Goal: Task Accomplishment & Management: Use online tool/utility

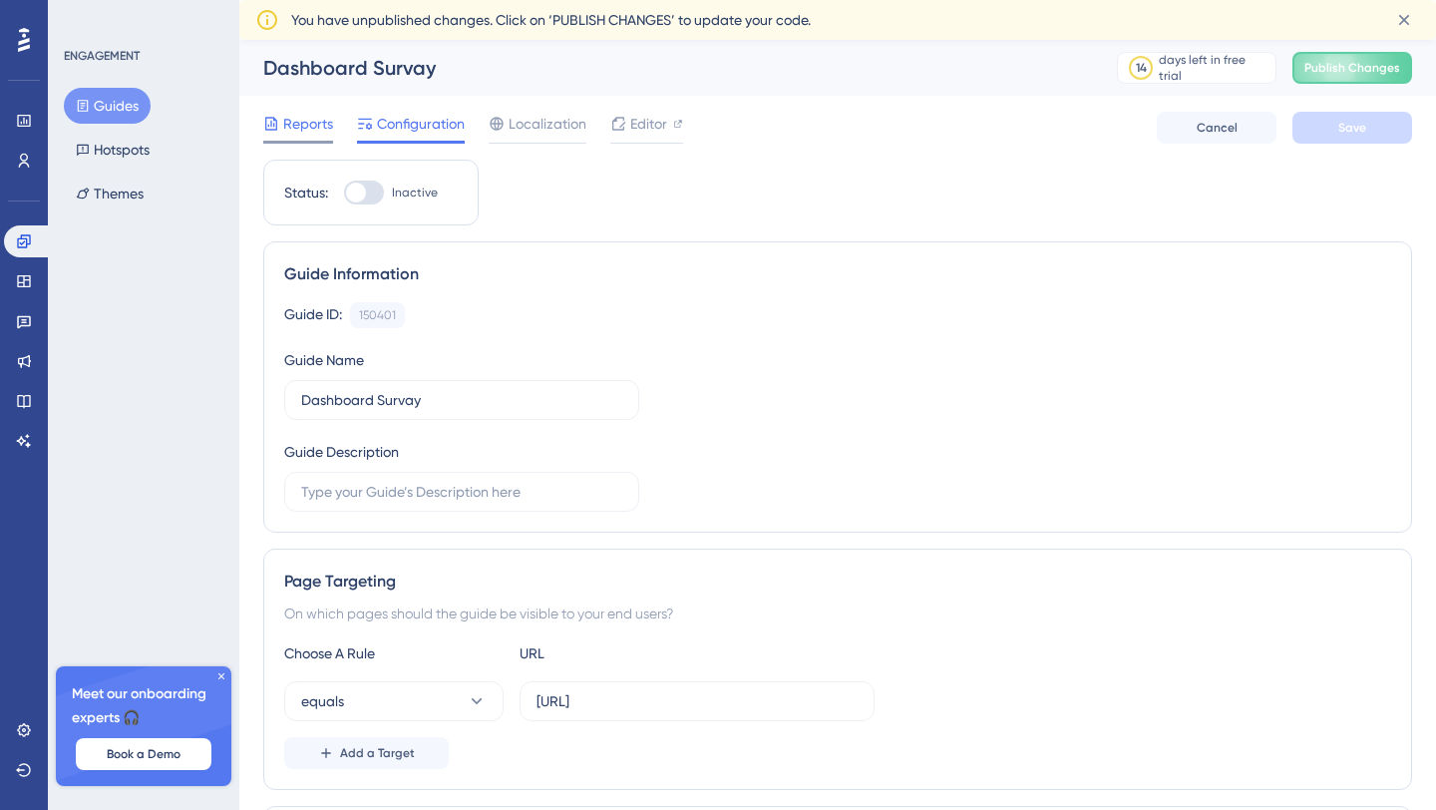
click at [283, 127] on span "Reports" at bounding box center [308, 124] width 50 height 24
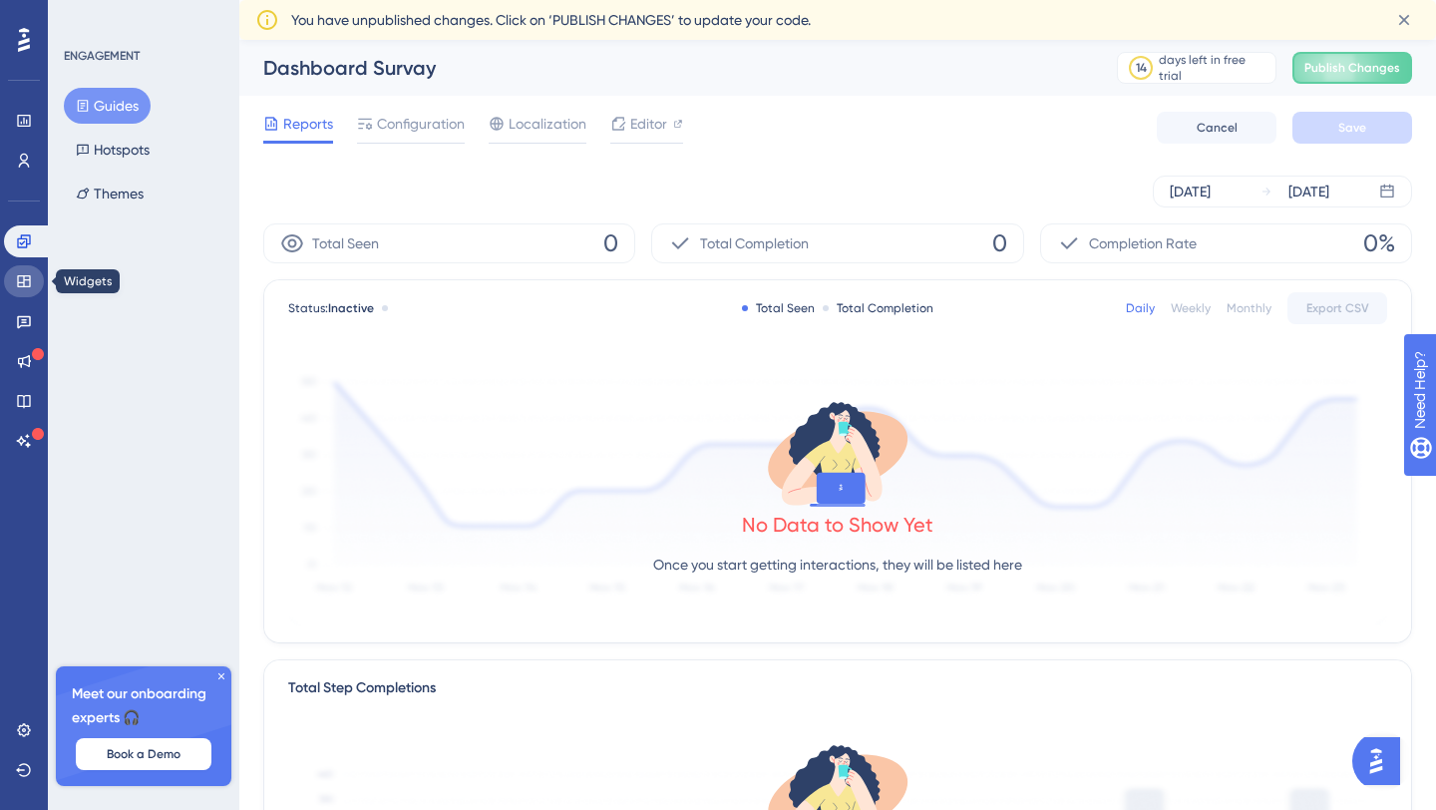
click at [31, 279] on icon at bounding box center [24, 281] width 16 height 16
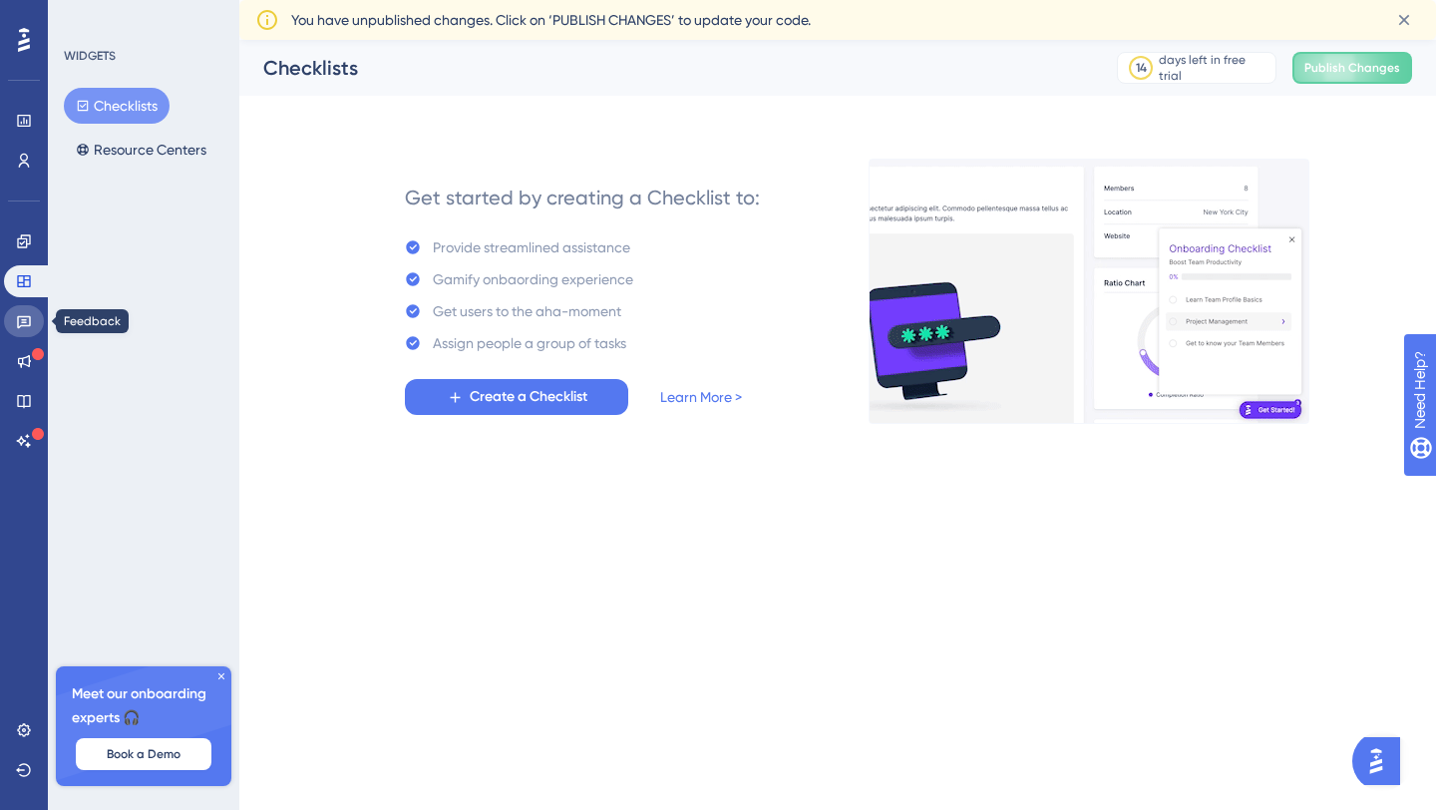
click at [22, 325] on icon at bounding box center [24, 322] width 14 height 13
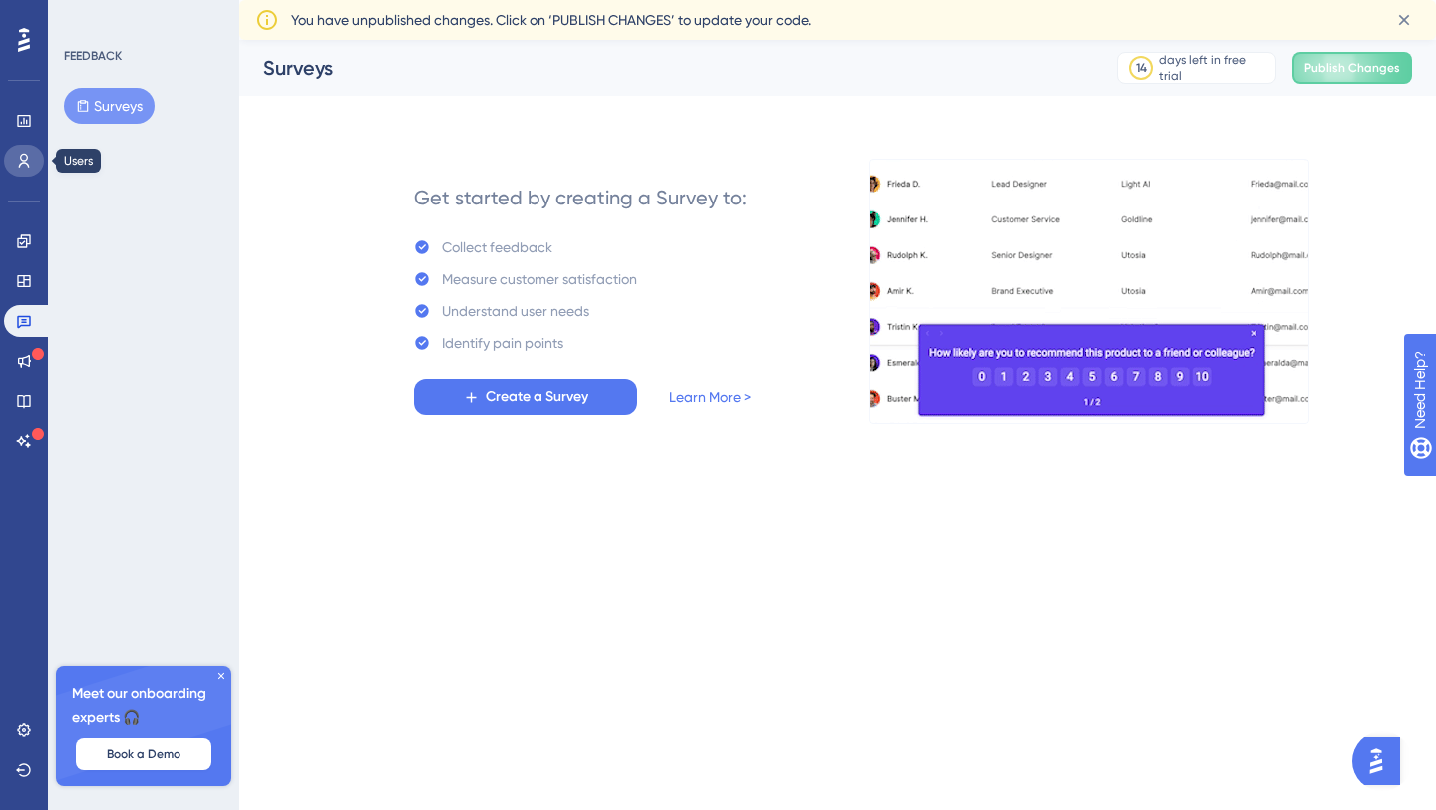
click at [23, 160] on icon at bounding box center [24, 161] width 16 height 16
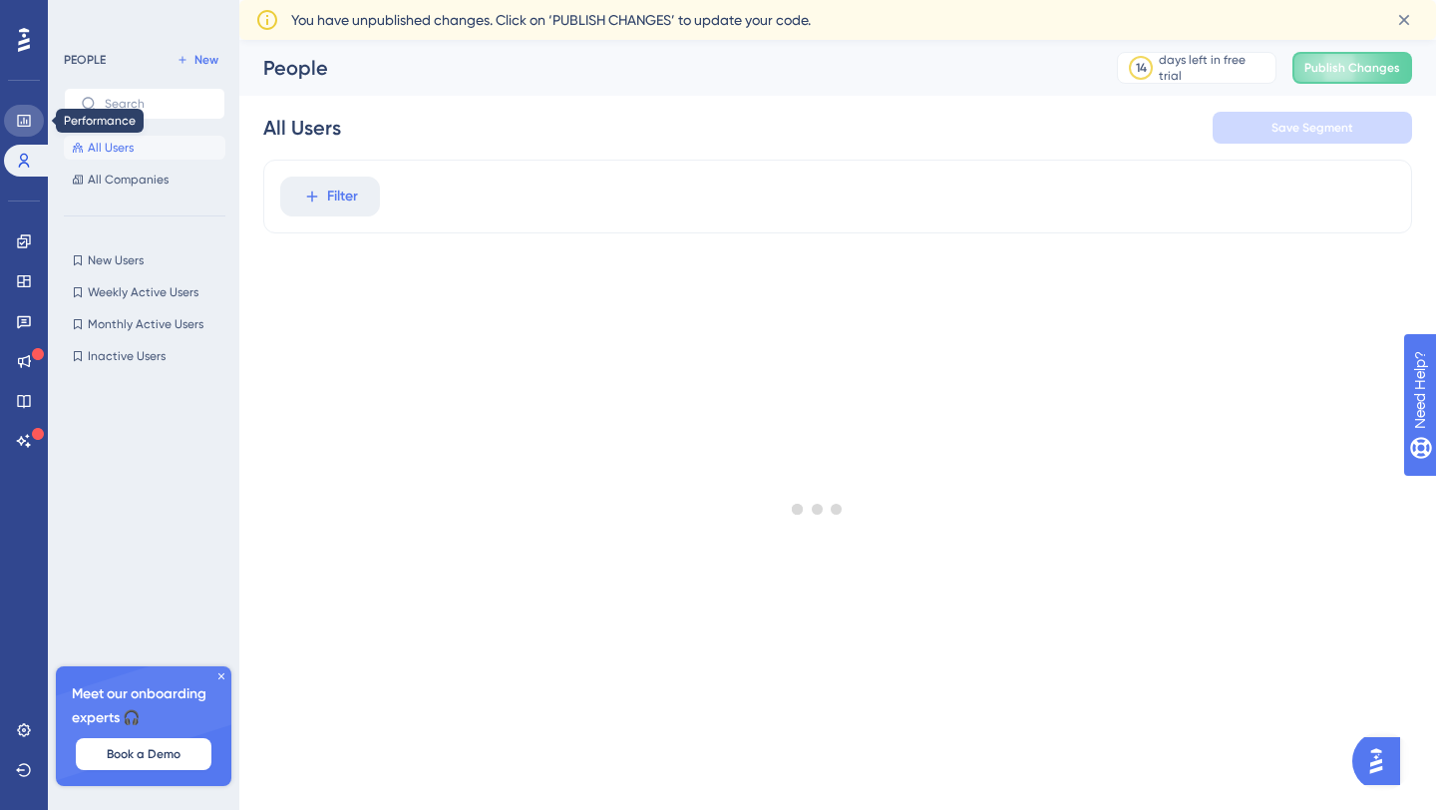
click at [24, 113] on icon at bounding box center [24, 121] width 16 height 16
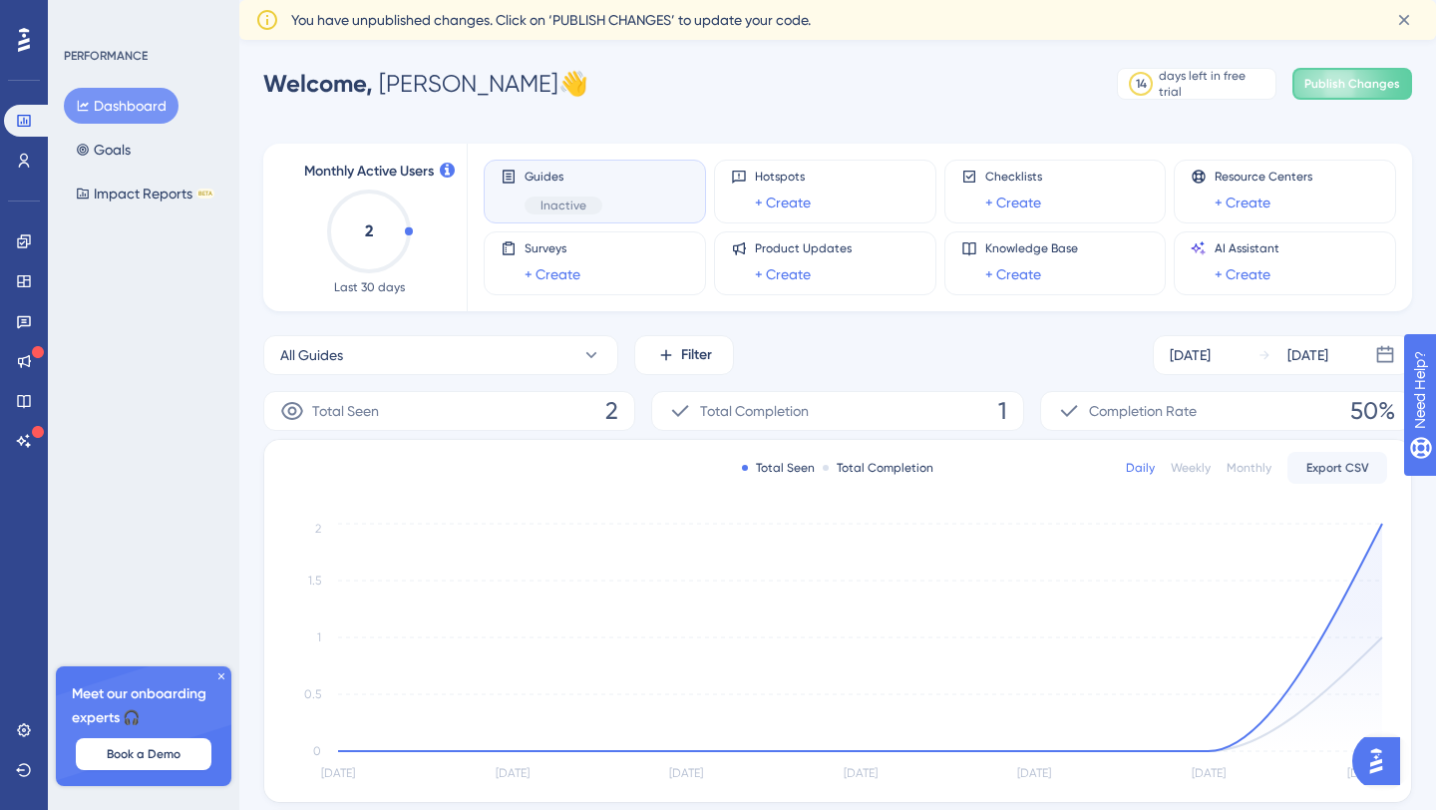
click at [523, 187] on div "Guides Inactive" at bounding box center [595, 192] width 188 height 46
click at [575, 261] on div "Surveys + Create" at bounding box center [553, 263] width 56 height 46
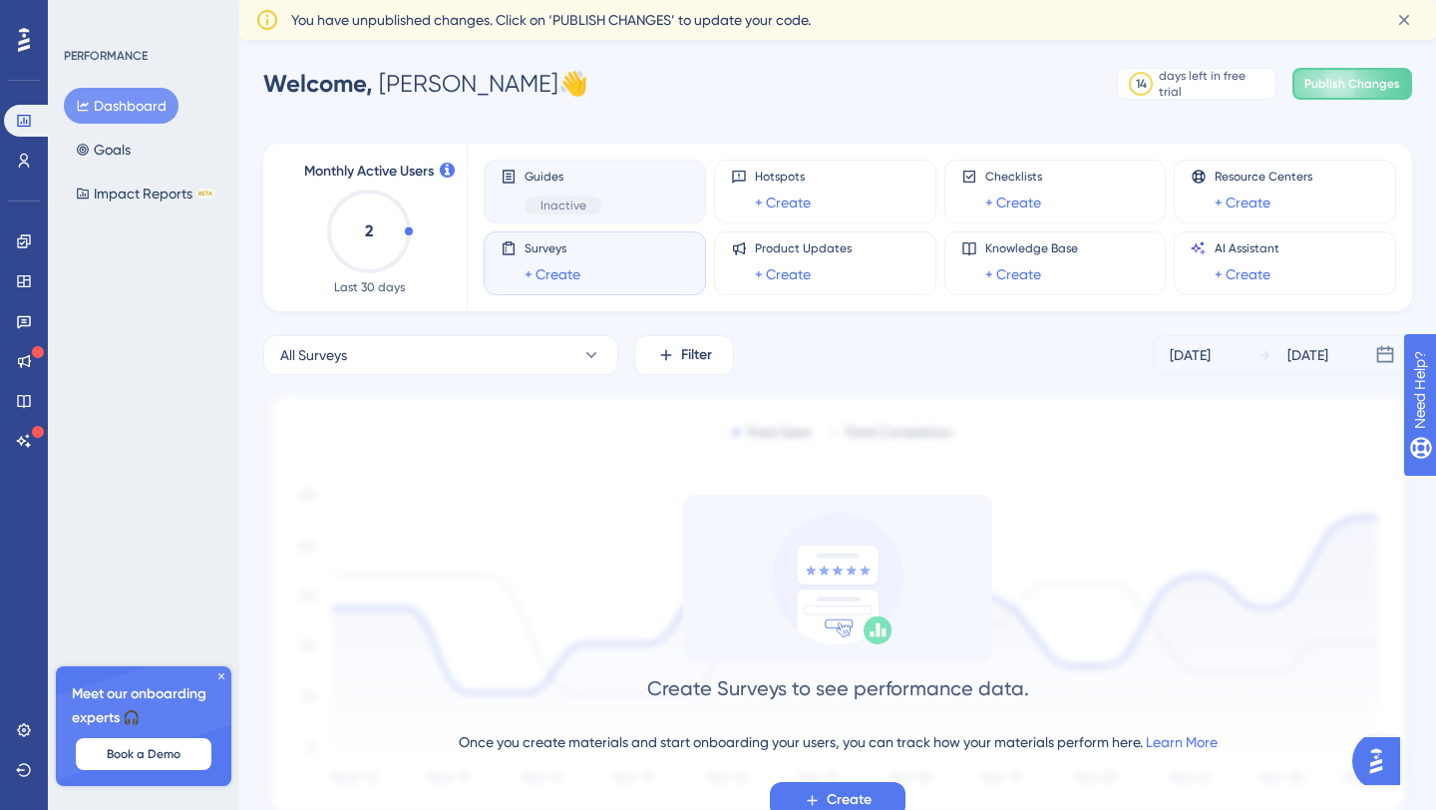
click at [571, 197] on span "Inactive" at bounding box center [563, 205] width 46 height 16
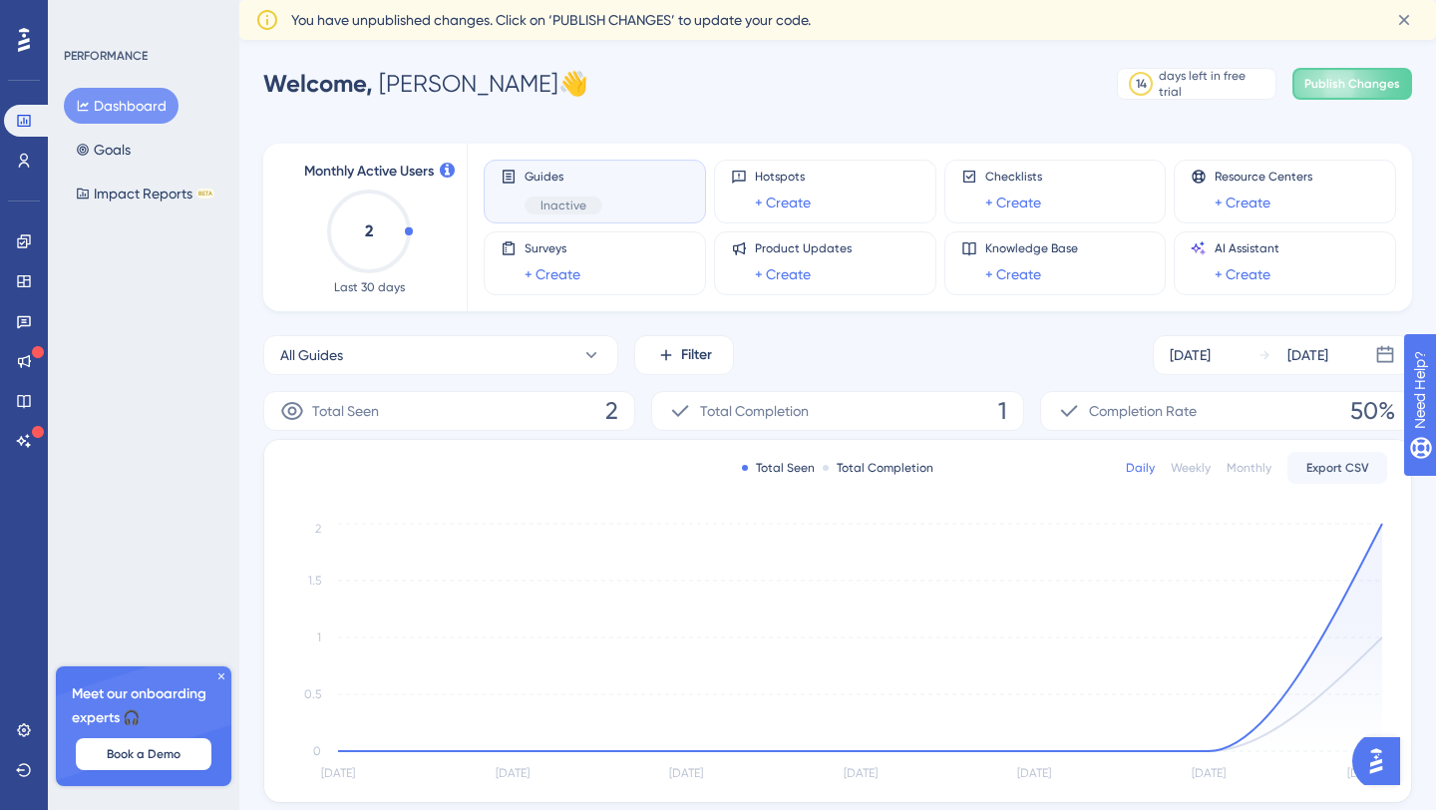
click at [541, 201] on span "Inactive" at bounding box center [563, 205] width 46 height 16
click at [130, 197] on button "Impact Reports BETA" at bounding box center [145, 194] width 163 height 36
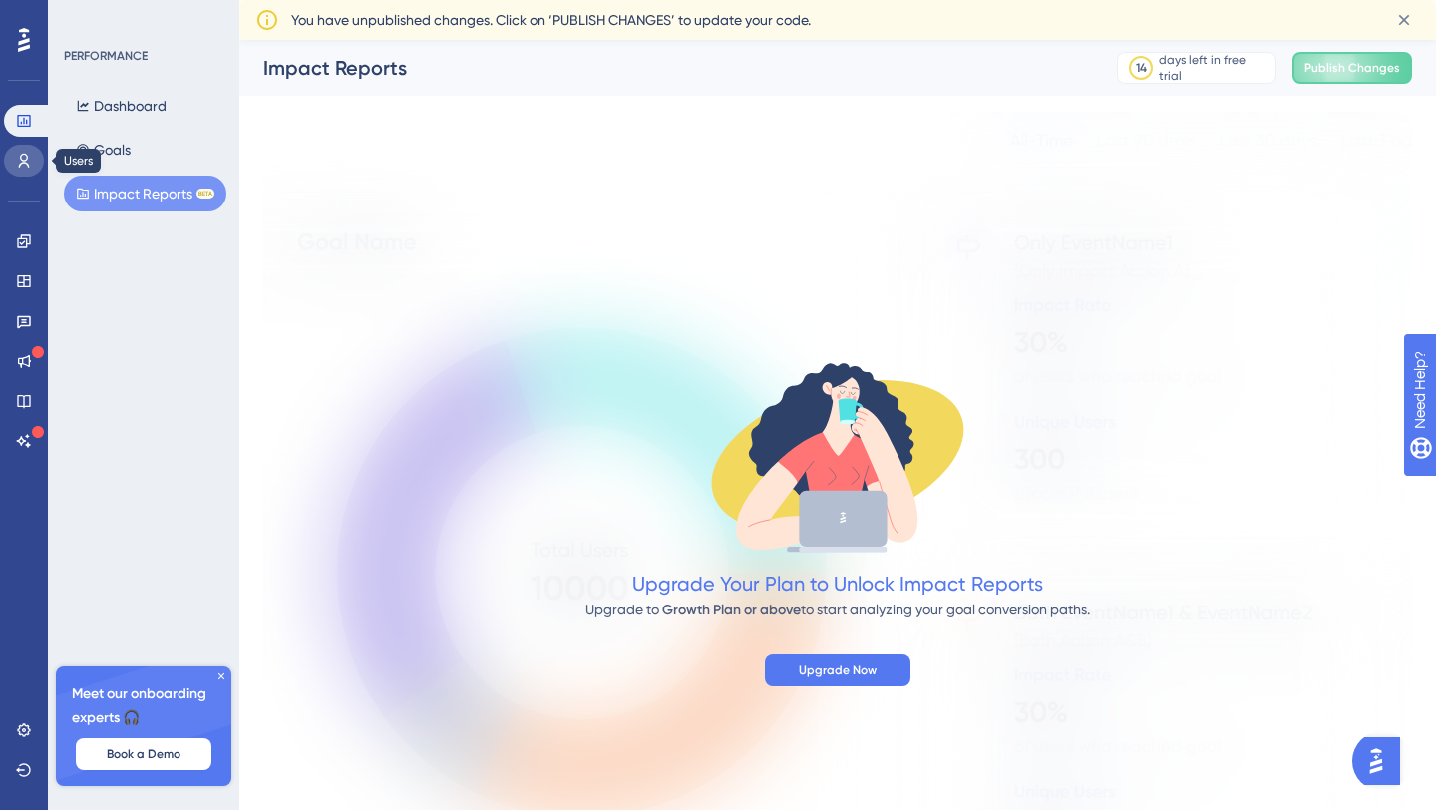
click at [28, 160] on icon at bounding box center [24, 161] width 16 height 16
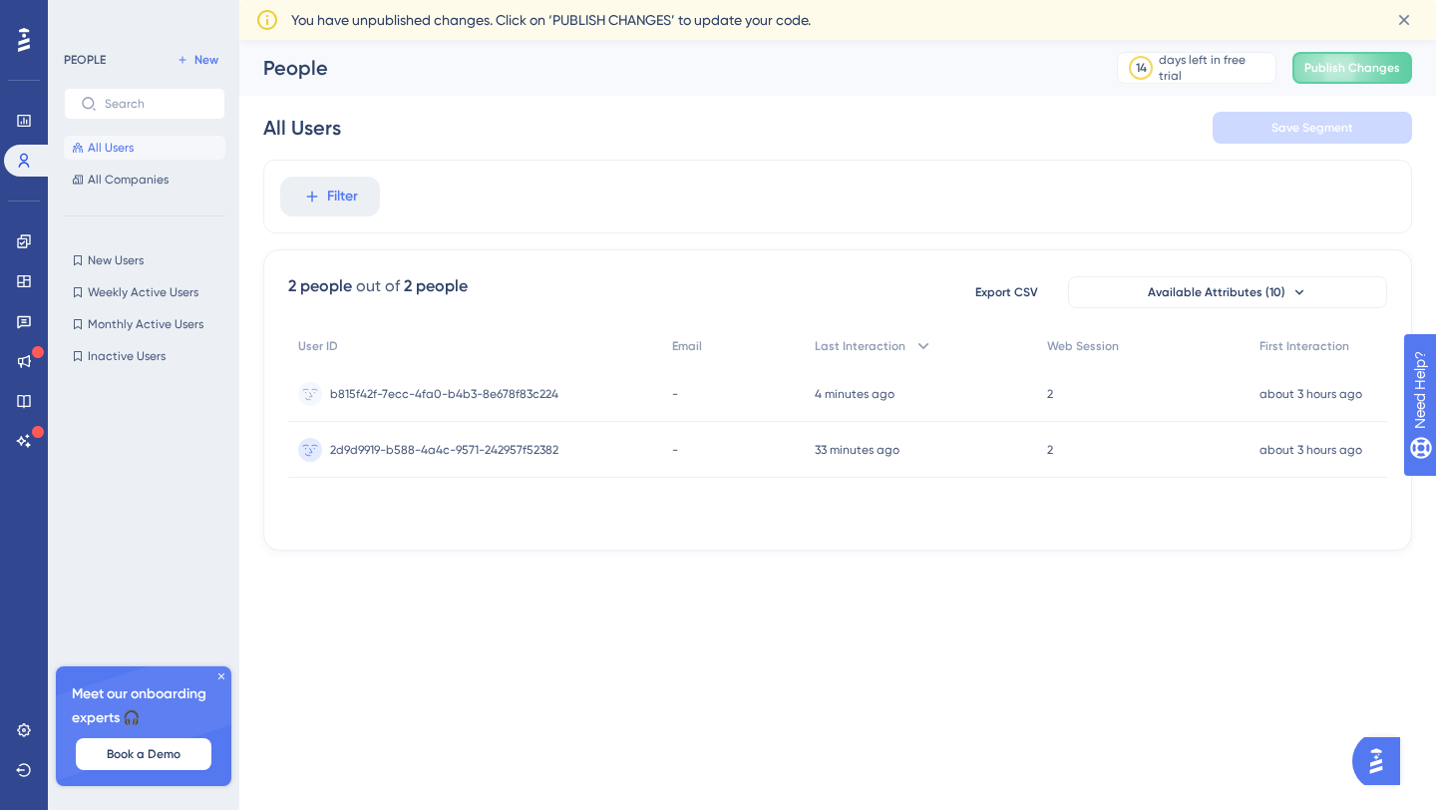
click at [151, 240] on div "PEOPLE New All Users All Companies New Users New Users Weekly Active Users Week…" at bounding box center [145, 394] width 162 height 693
click at [142, 181] on span "All Companies" at bounding box center [128, 180] width 81 height 16
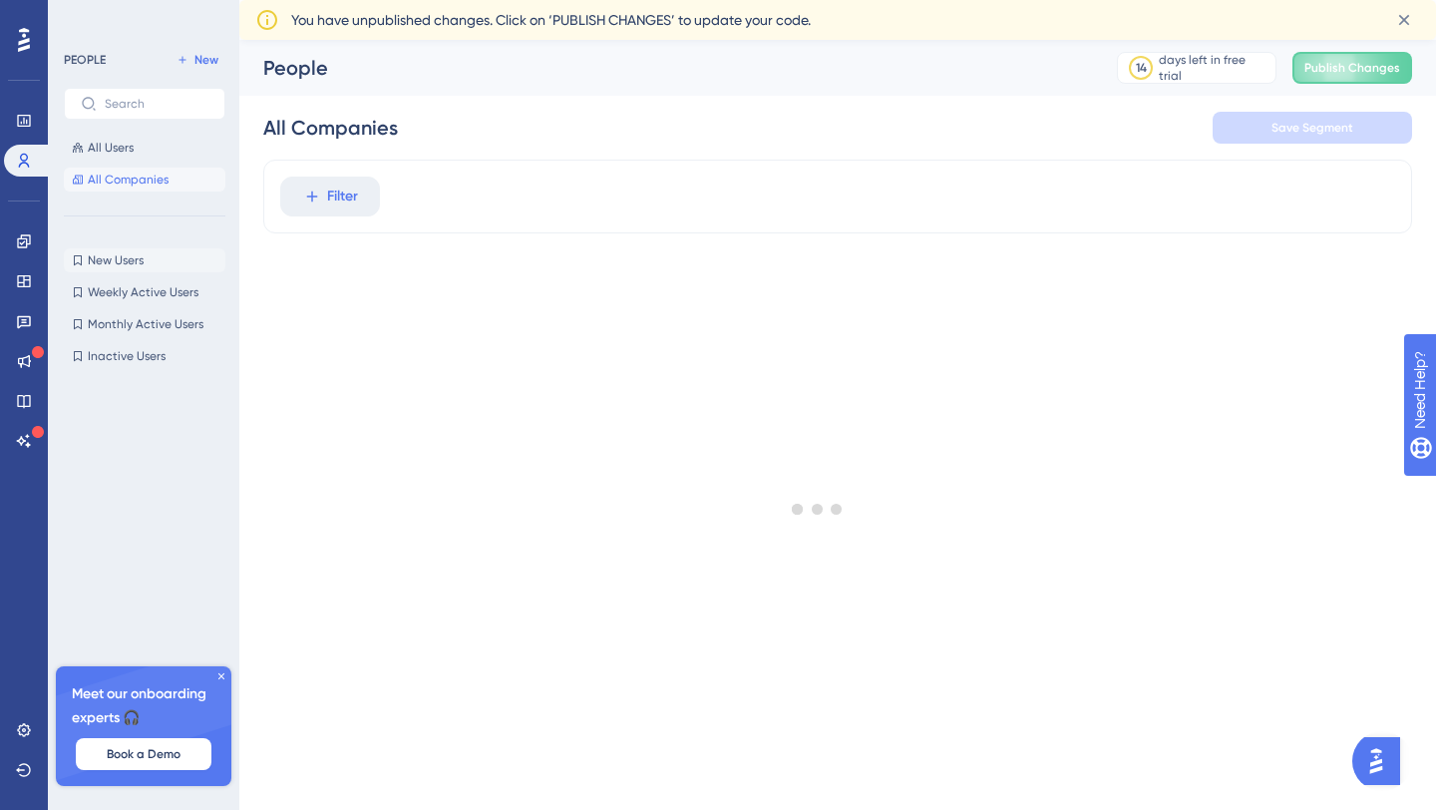
click at [129, 265] on span "New Users" at bounding box center [116, 260] width 56 height 16
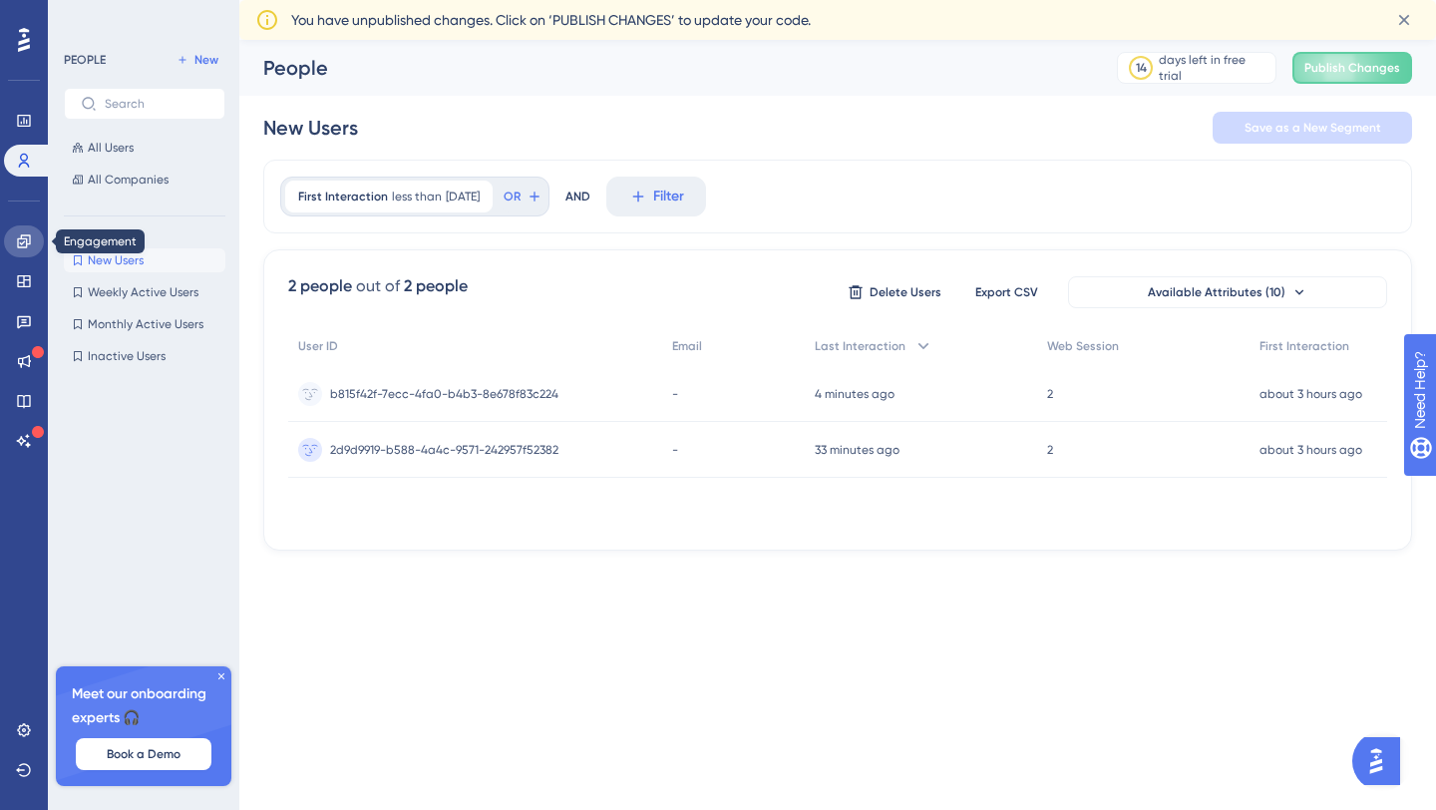
click at [29, 233] on icon at bounding box center [24, 241] width 16 height 16
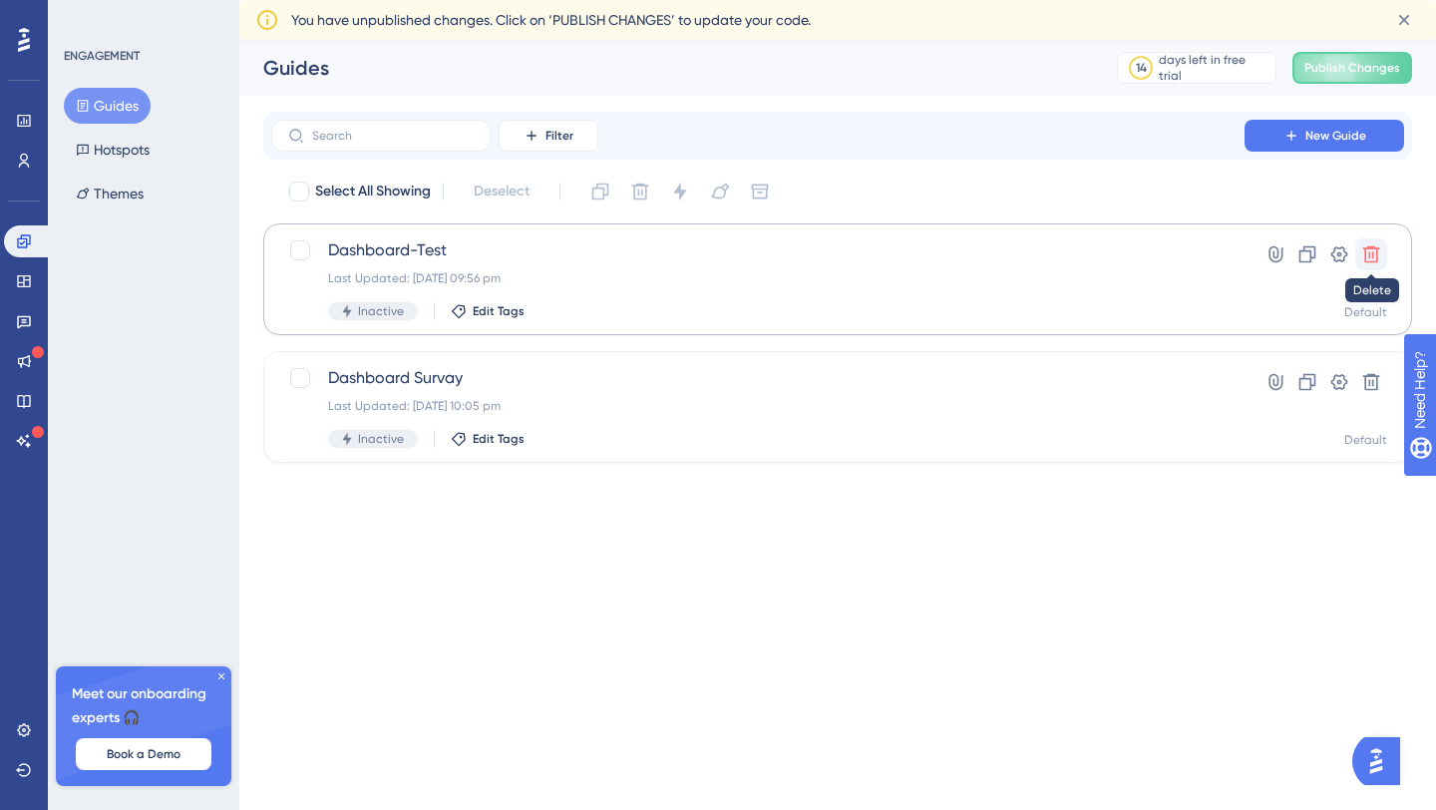
click at [1376, 250] on icon at bounding box center [1371, 254] width 17 height 17
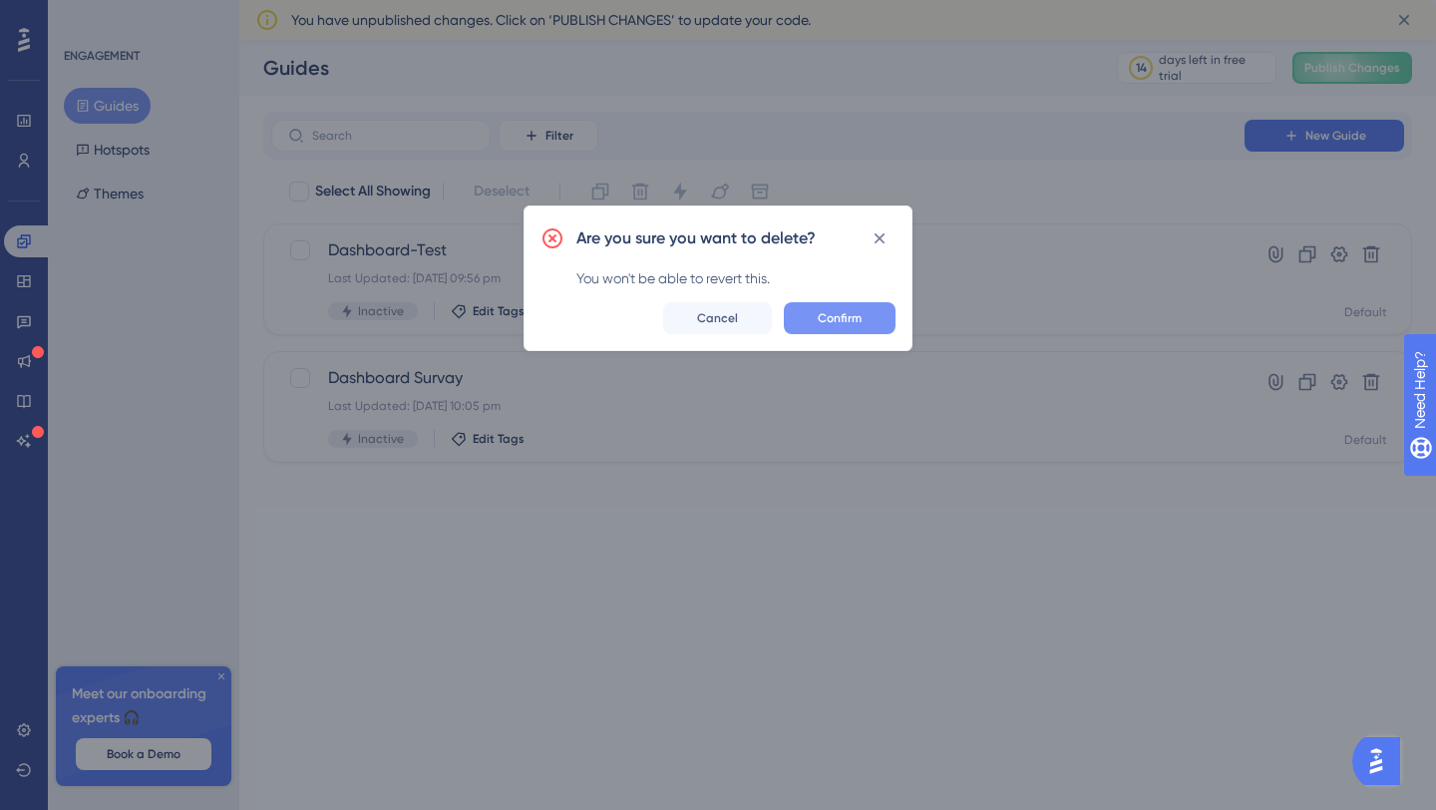
click at [868, 331] on button "Confirm" at bounding box center [840, 318] width 112 height 32
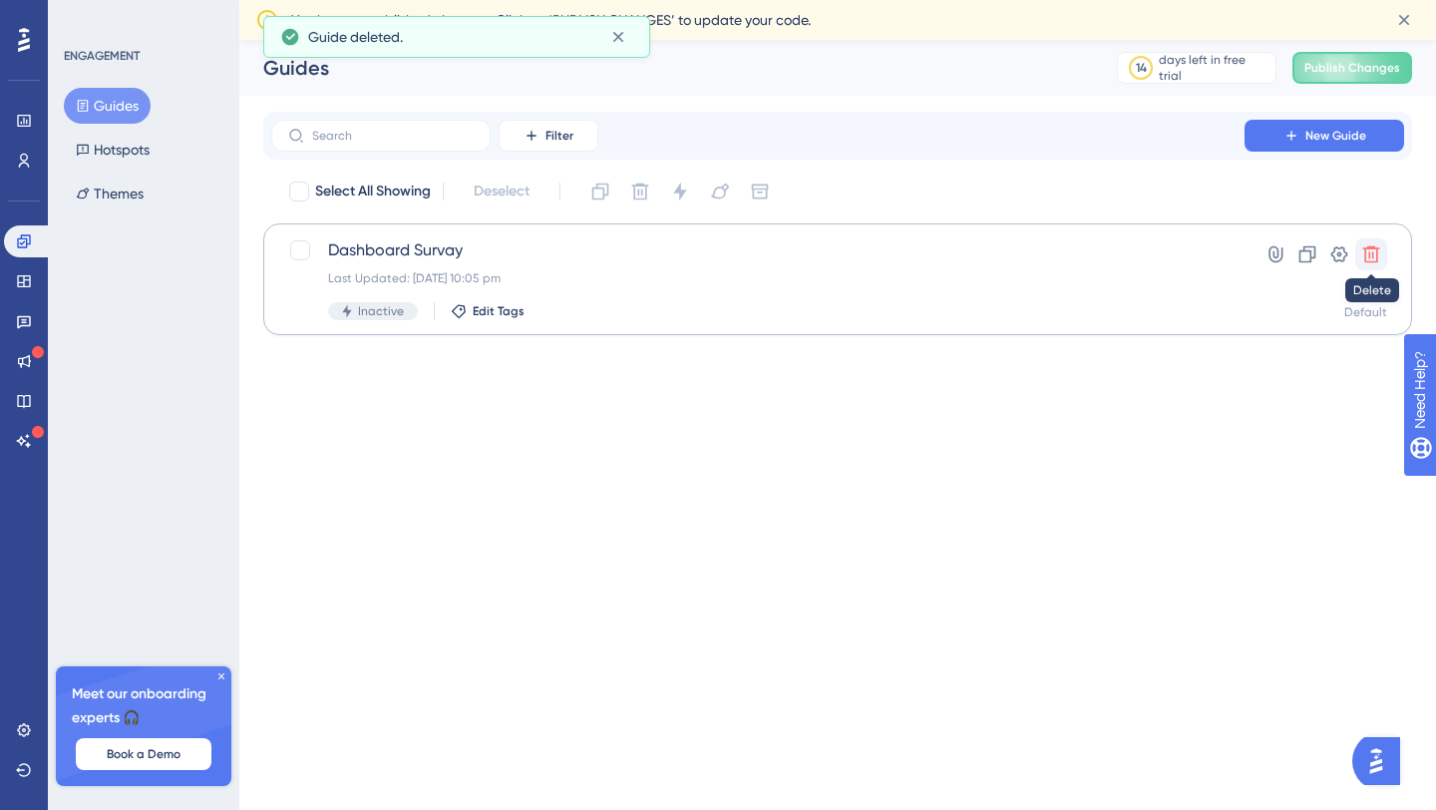
click at [1368, 256] on icon at bounding box center [1371, 254] width 20 height 20
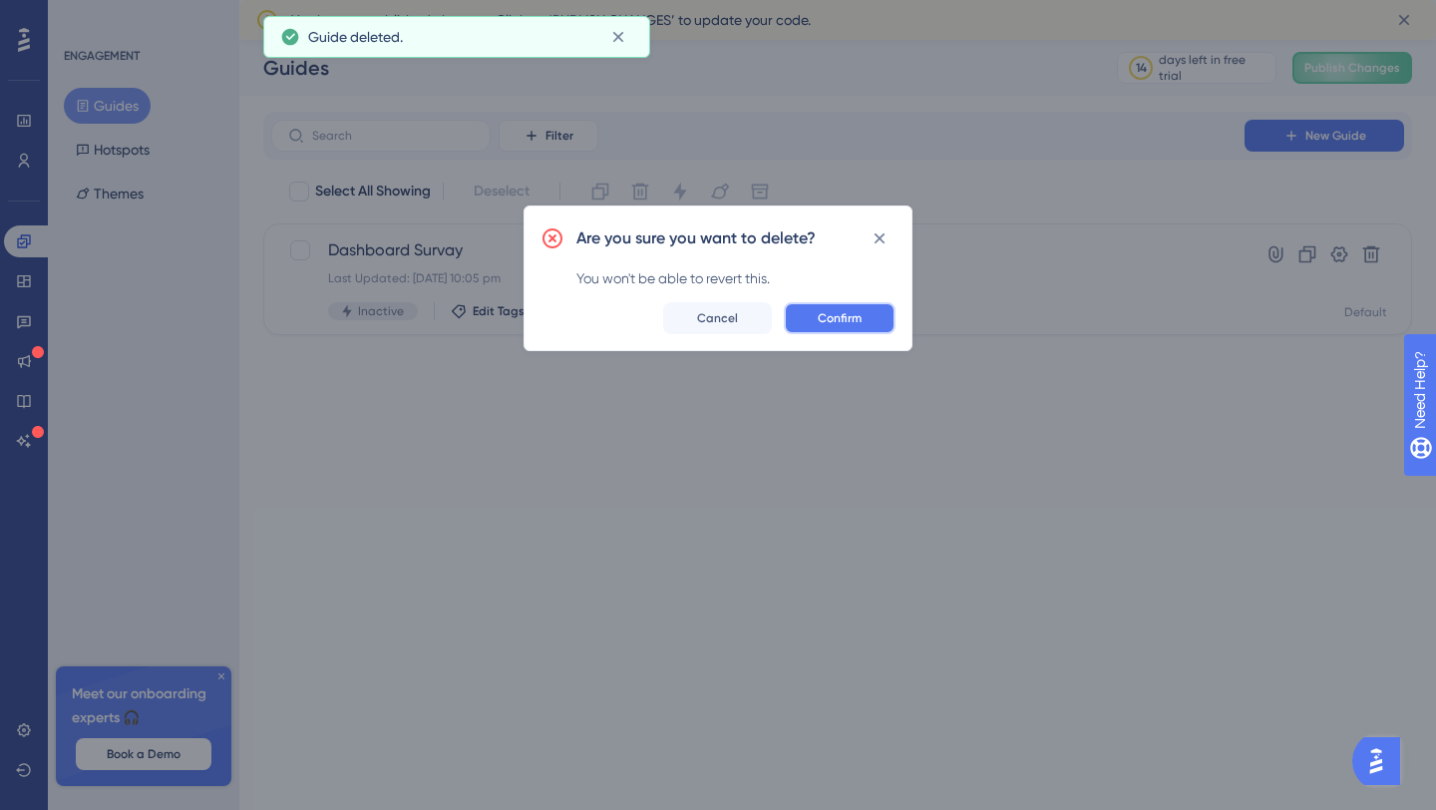
click at [883, 321] on button "Confirm" at bounding box center [840, 318] width 112 height 32
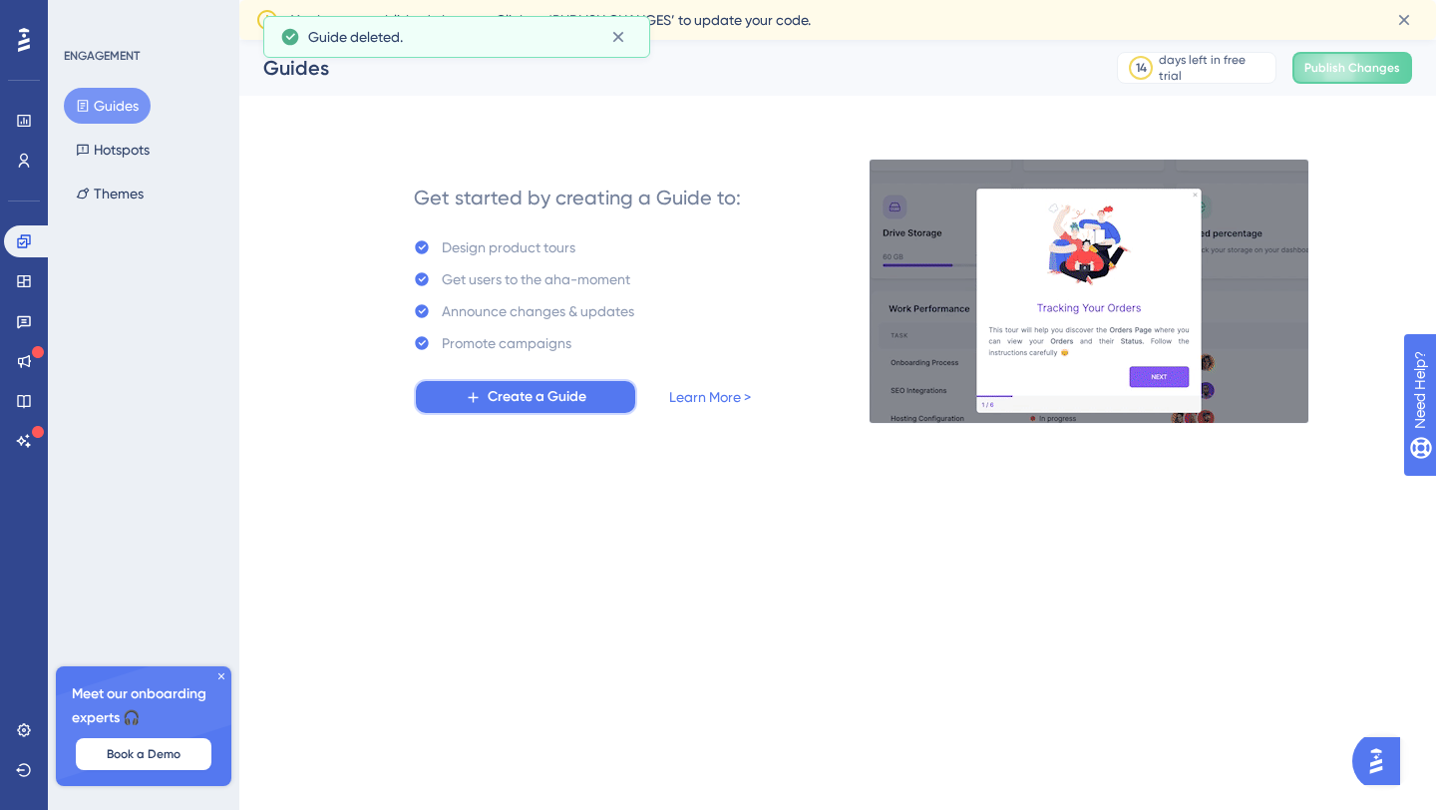
click at [539, 396] on span "Create a Guide" at bounding box center [537, 397] width 99 height 24
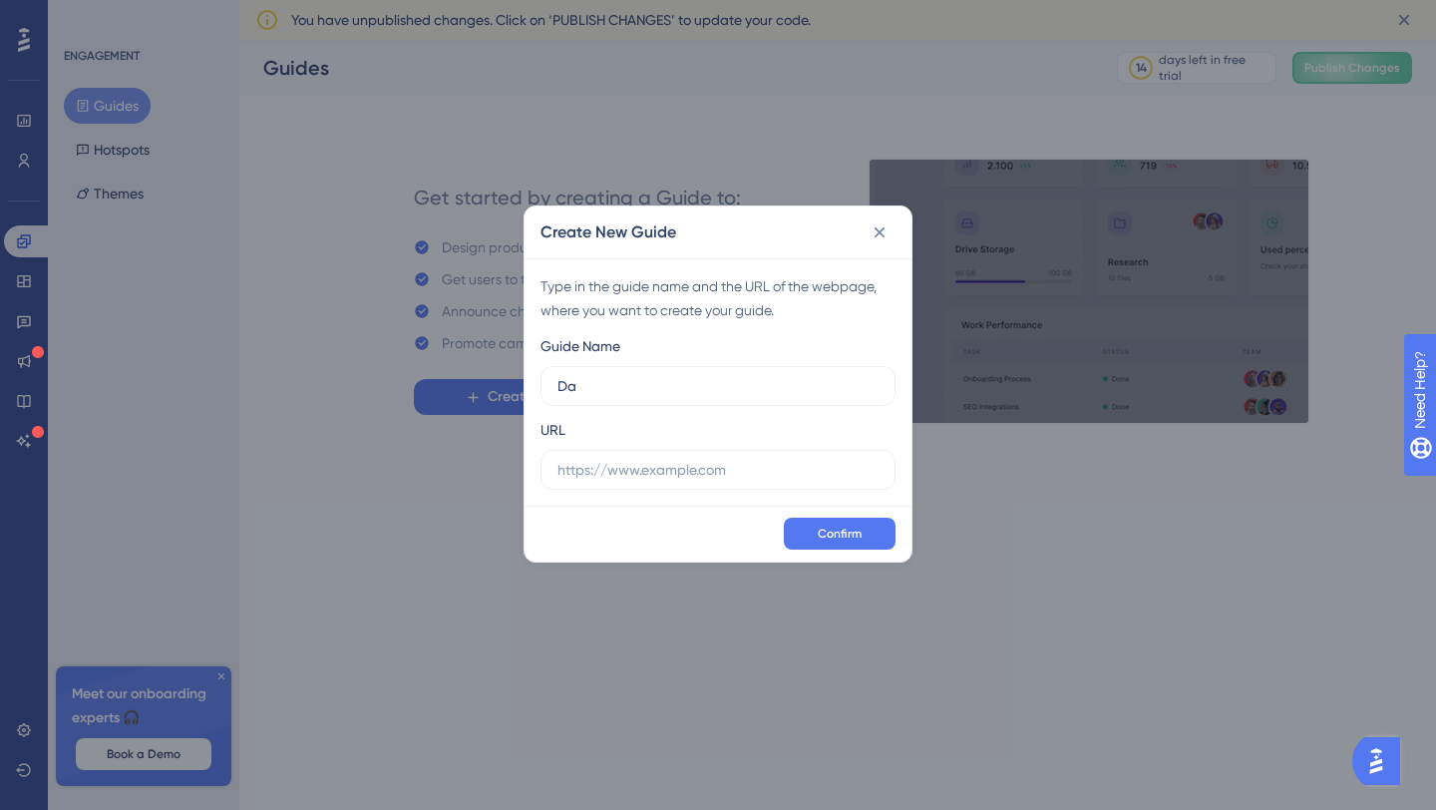
type input "D"
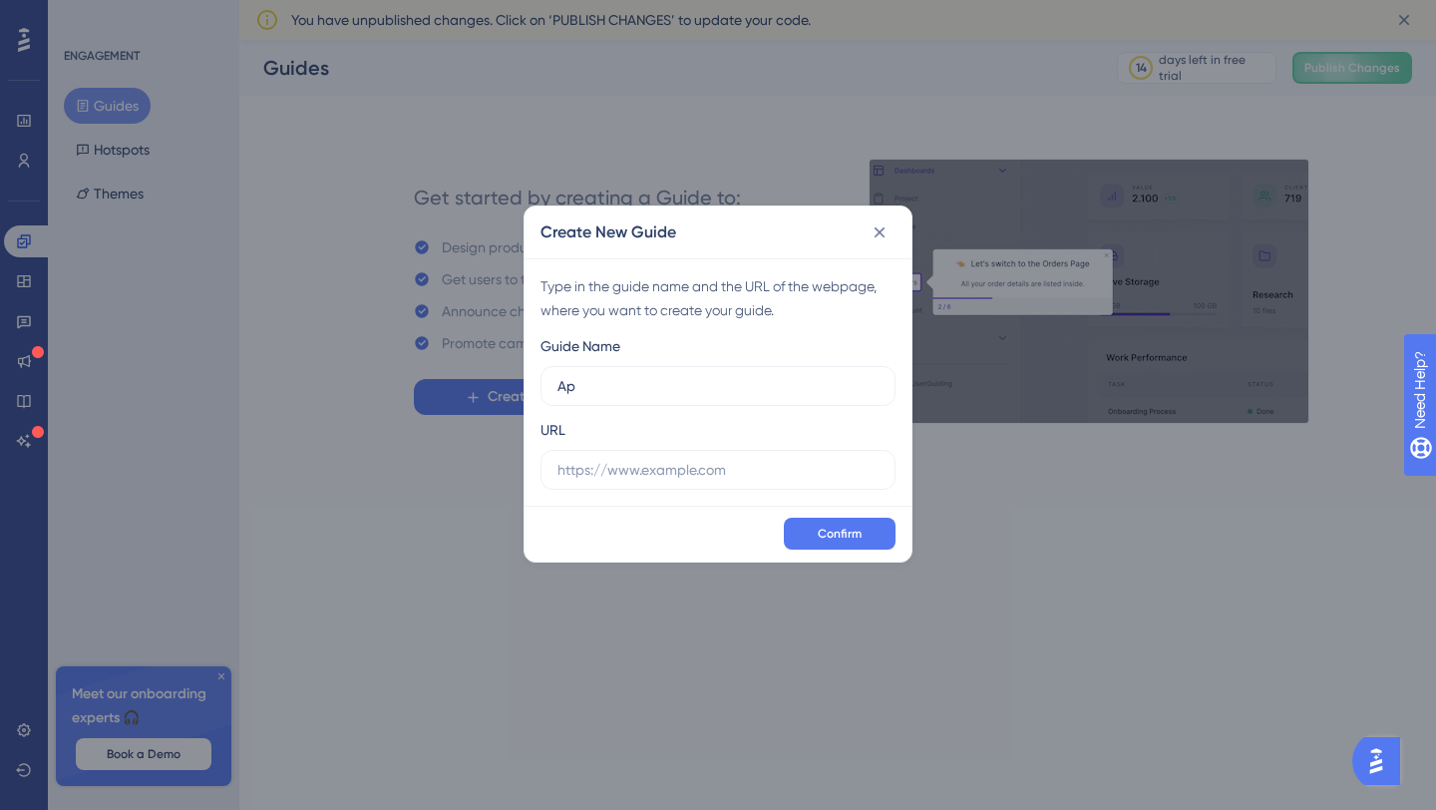
type input "A"
type input "Eye Advise Coach Guiding"
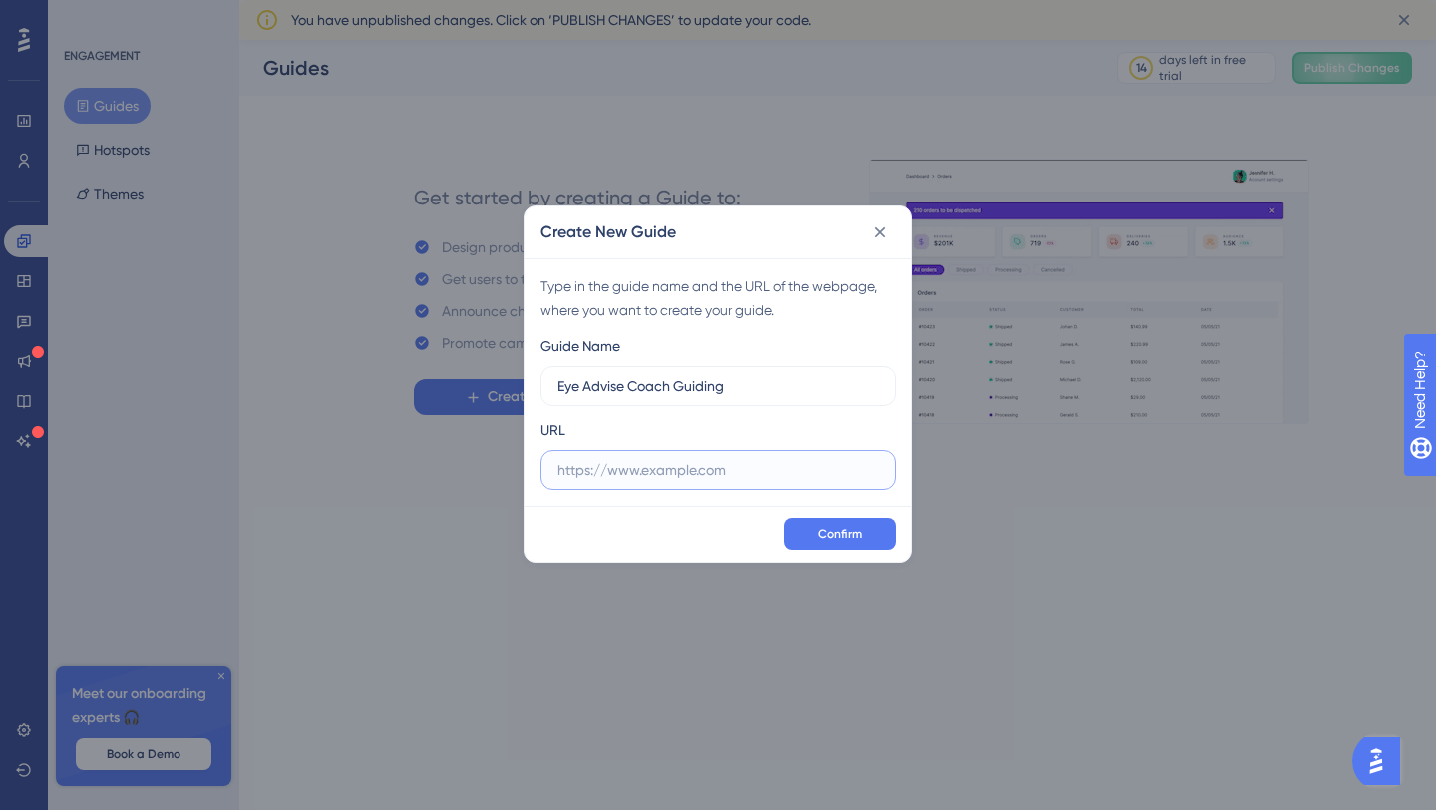
click at [734, 480] on input "text" at bounding box center [717, 470] width 321 height 22
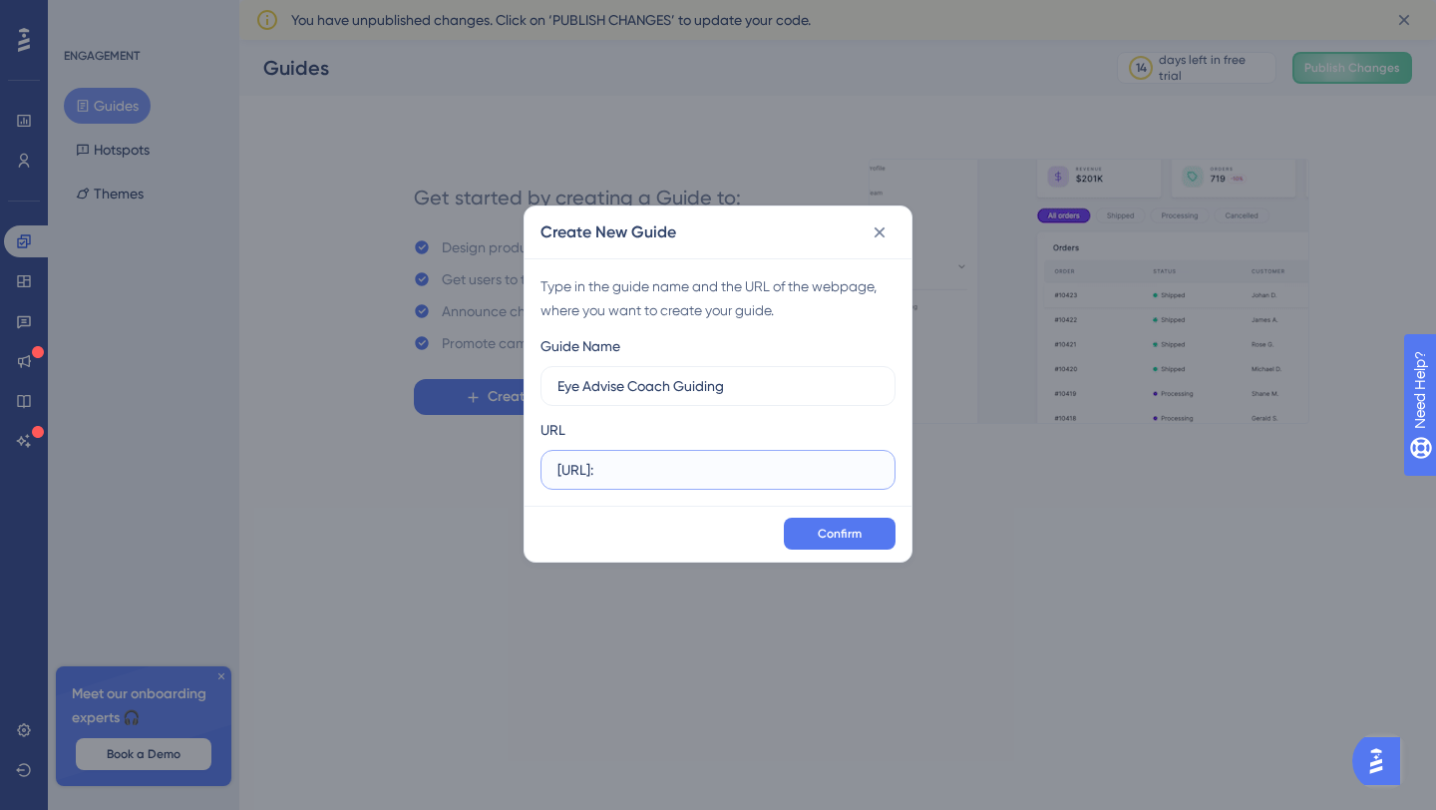
paste input "8080/dashboard"
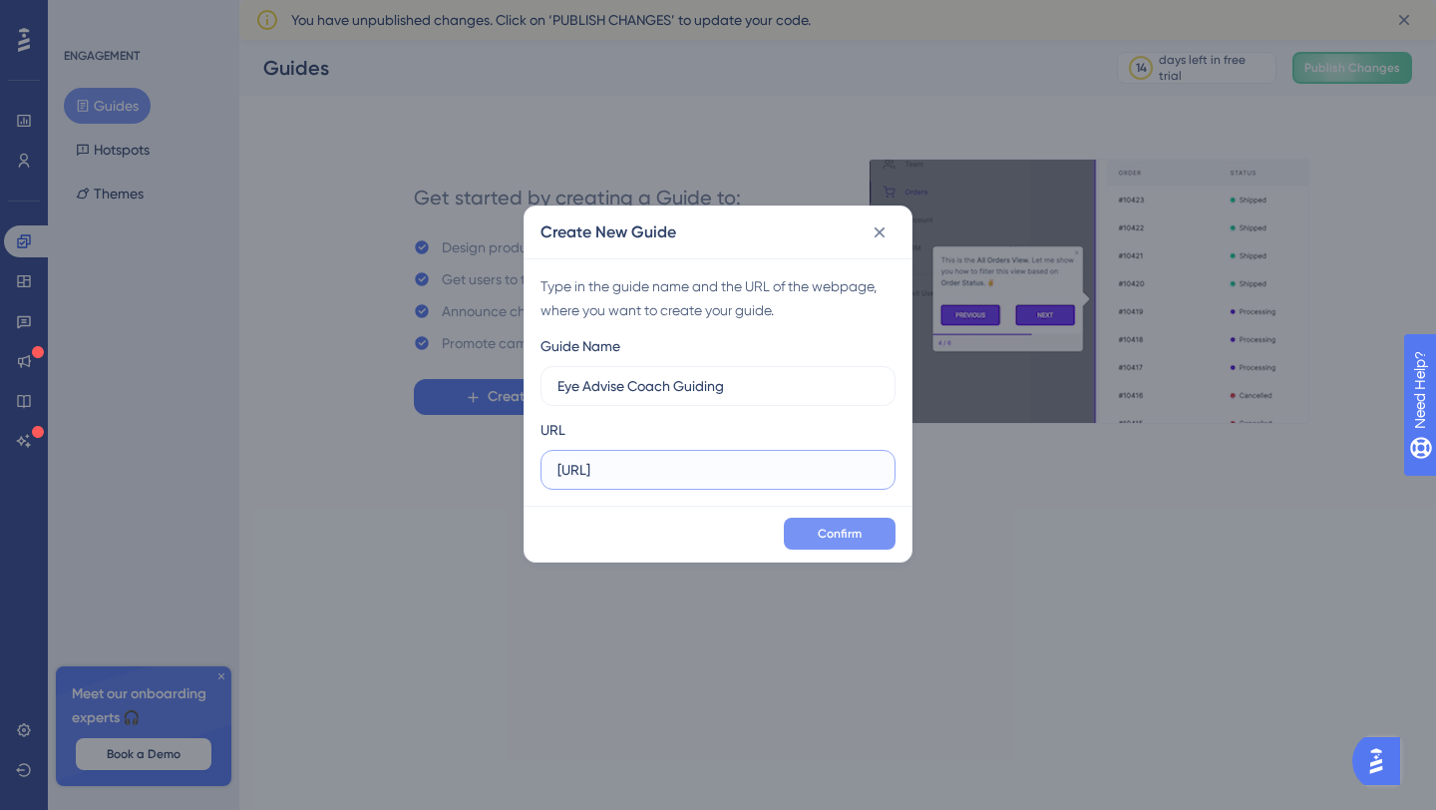
type input "[URL]"
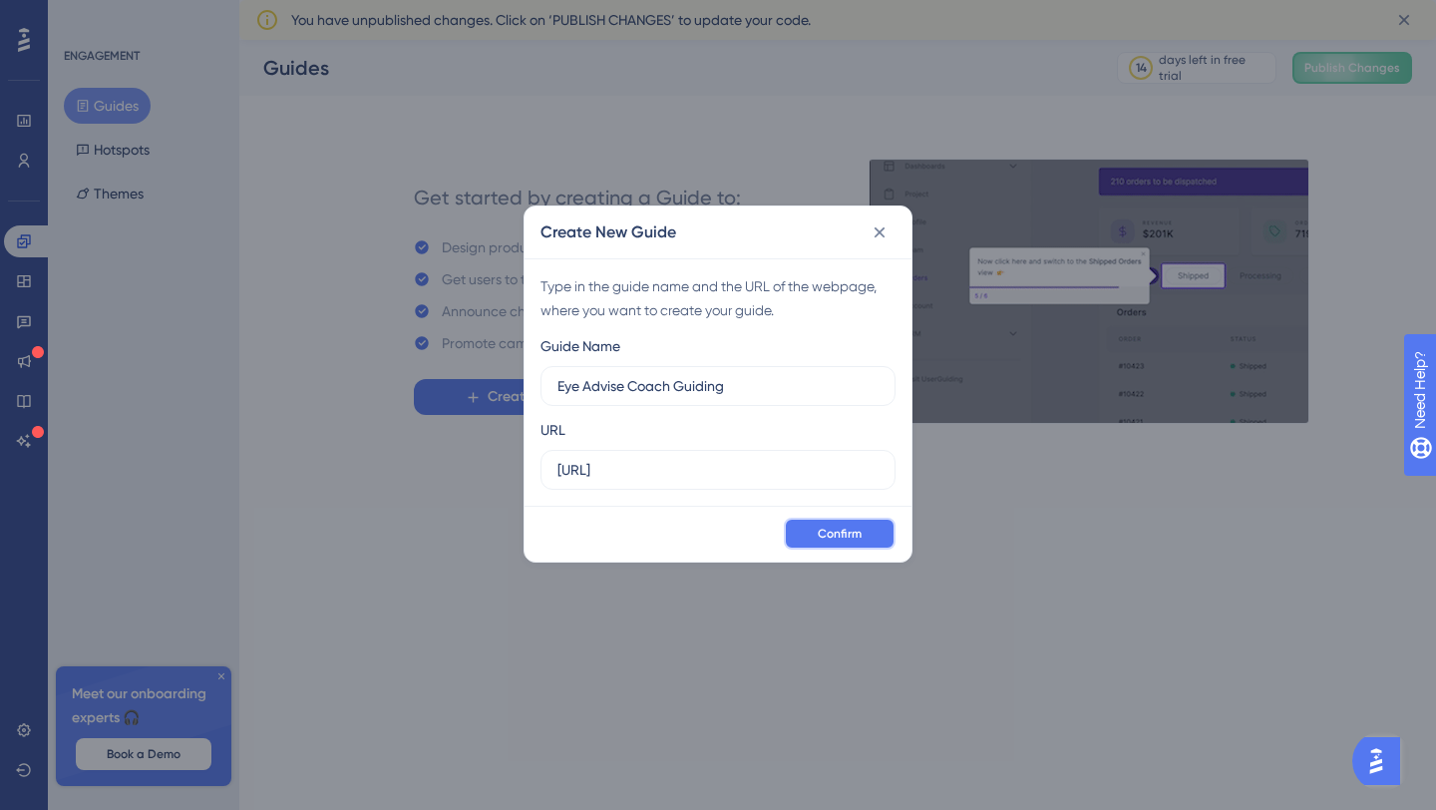
click at [804, 542] on button "Confirm" at bounding box center [840, 534] width 112 height 32
